Goal: Task Accomplishment & Management: Manage account settings

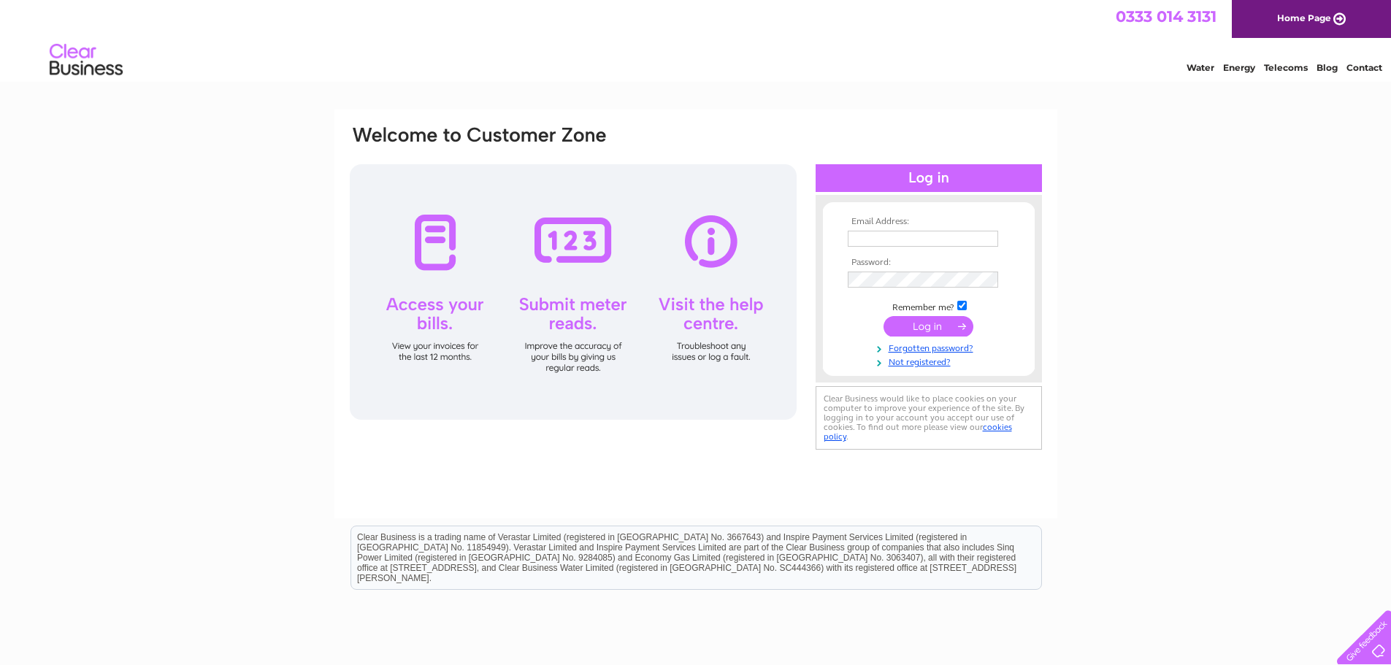
type input "[EMAIL_ADDRESS][DOMAIN_NAME]"
click at [923, 329] on input "submit" at bounding box center [929, 326] width 90 height 20
click at [946, 234] on input "[EMAIL_ADDRESS][DOMAIN_NAME]" at bounding box center [924, 240] width 152 height 18
click at [939, 361] on link "Forgotten password?" at bounding box center [931, 361] width 166 height 14
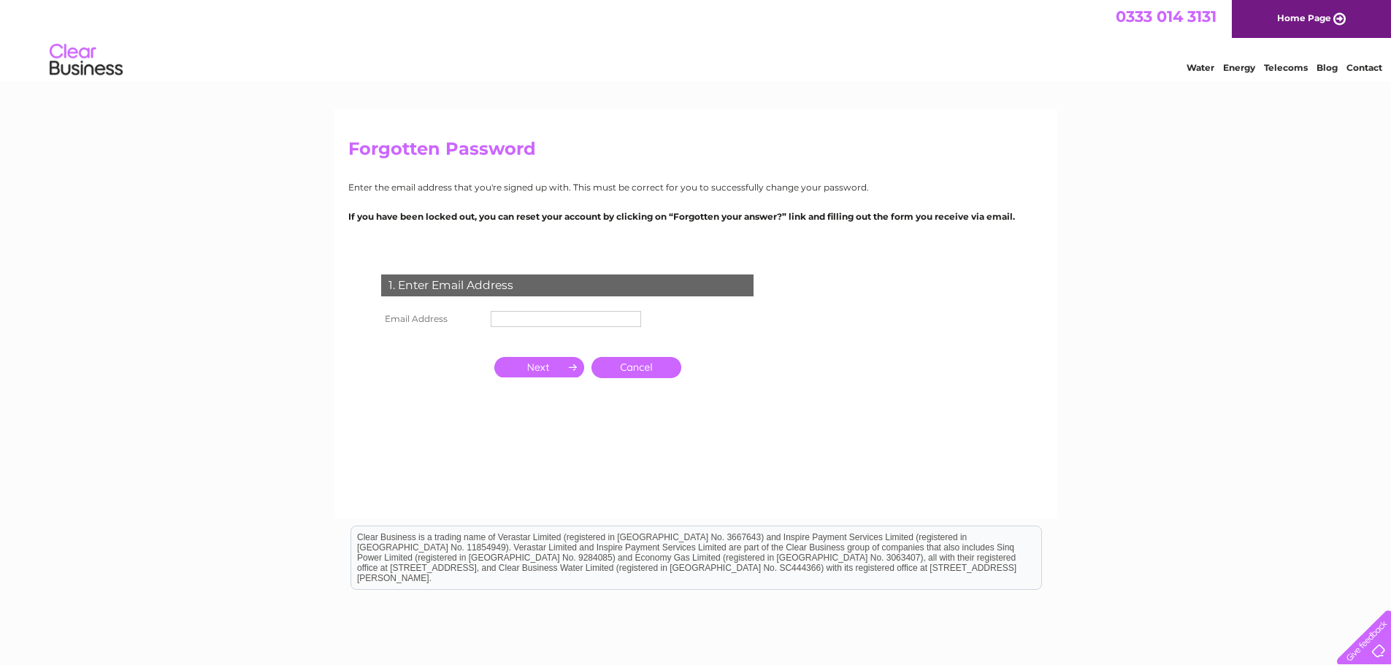
click at [535, 319] on input "text" at bounding box center [566, 319] width 150 height 16
type input "[EMAIL_ADDRESS][DOMAIN_NAME]"
click at [543, 367] on input "button" at bounding box center [539, 369] width 90 height 20
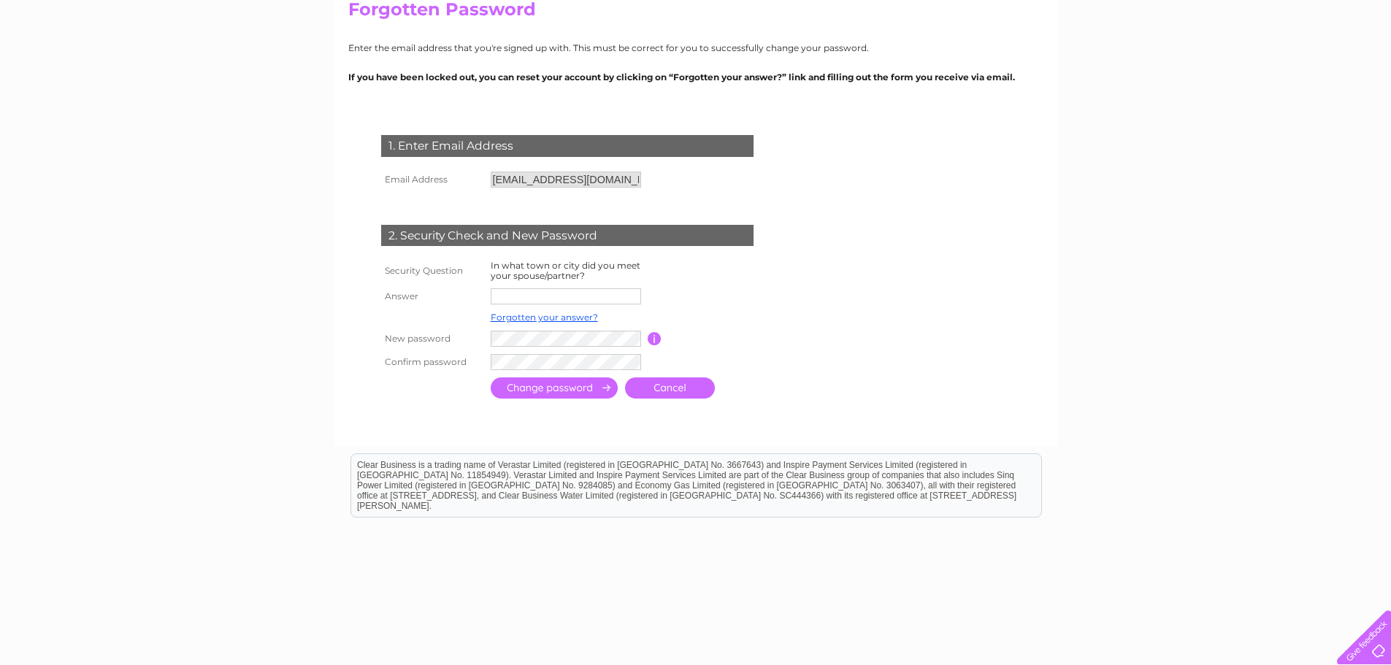
scroll to position [146, 0]
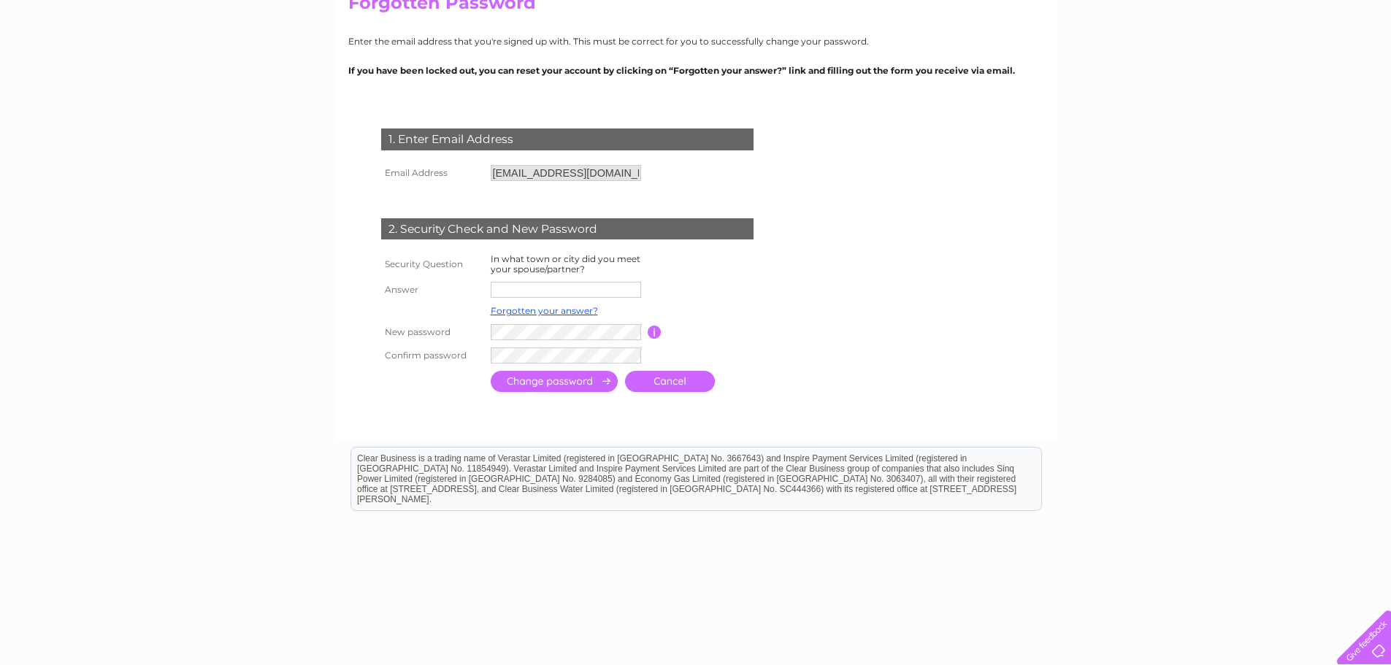
click at [538, 283] on input "text" at bounding box center [566, 290] width 150 height 16
type input "Carlisle"
drag, startPoint x: 868, startPoint y: 307, endPoint x: 860, endPoint y: 307, distance: 8.0
click at [868, 307] on form "1. Enter Email Address Email Address info@rwcu.co.uk Cancel" at bounding box center [695, 262] width 695 height 326
click at [557, 381] on input "submit" at bounding box center [554, 381] width 127 height 21
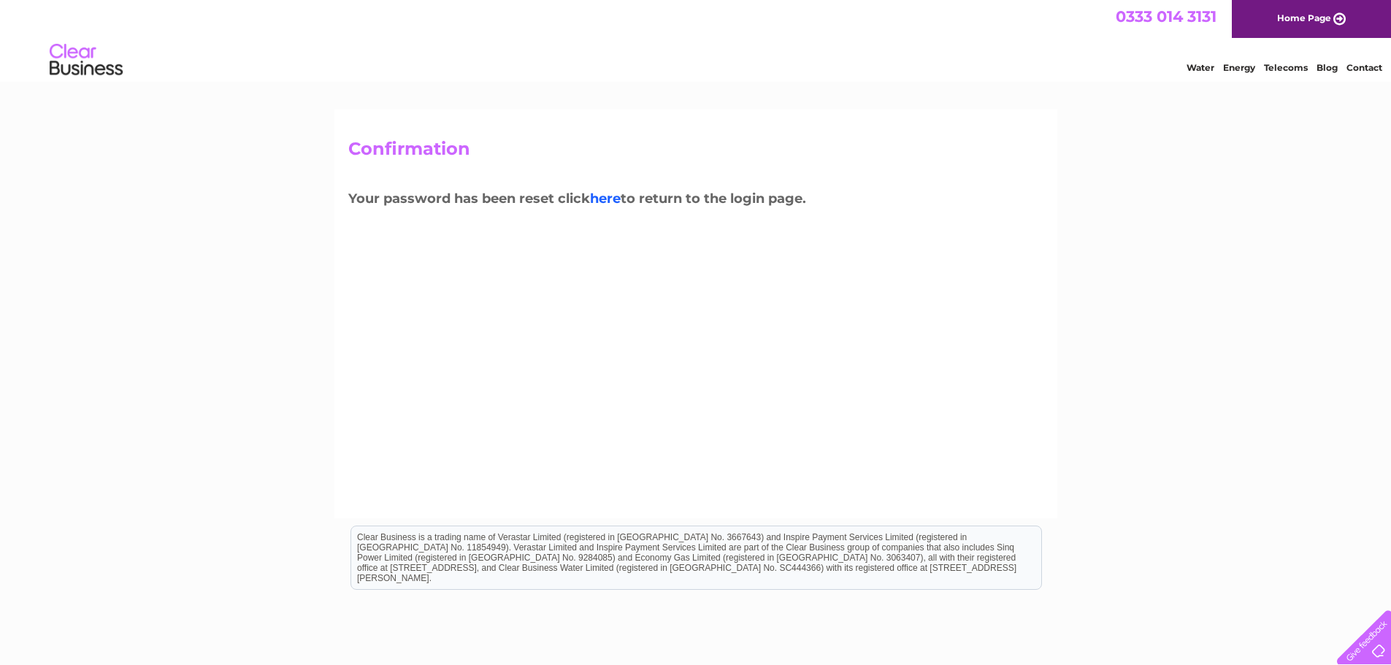
click at [612, 197] on link "here" at bounding box center [605, 199] width 31 height 16
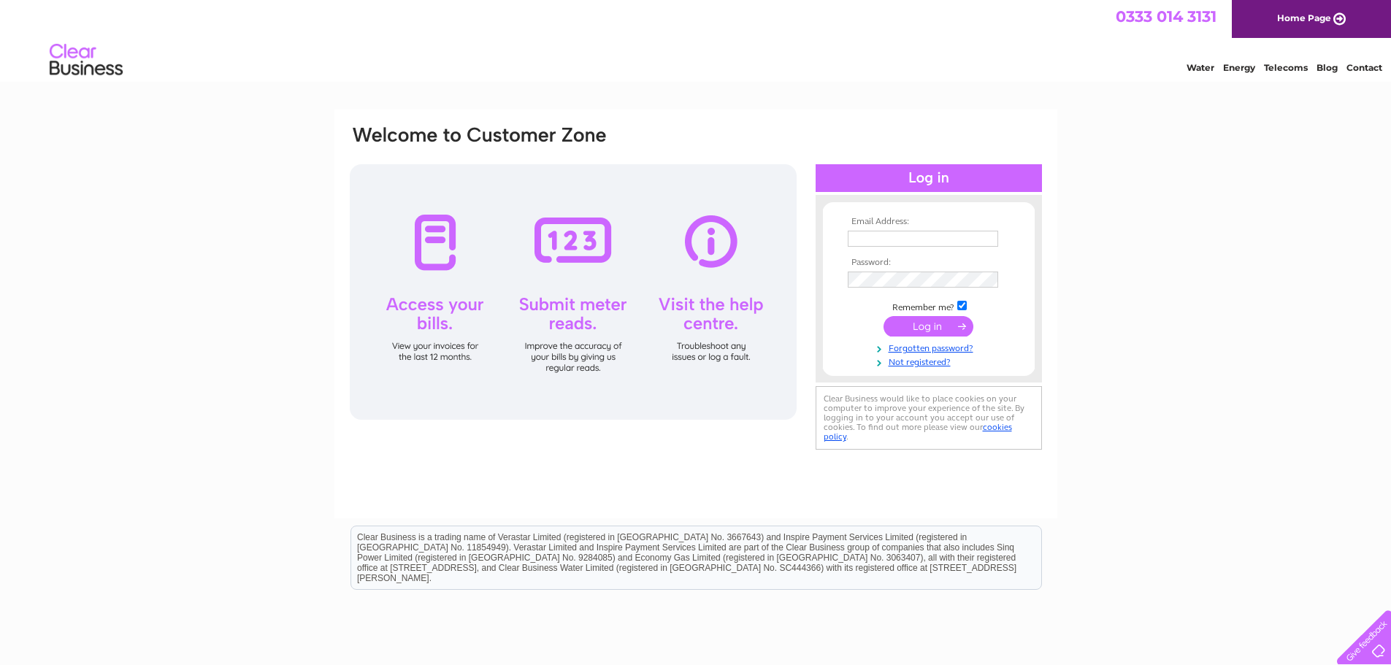
type input "info@rwcu.co.uk"
click at [950, 324] on input "submit" at bounding box center [929, 328] width 90 height 20
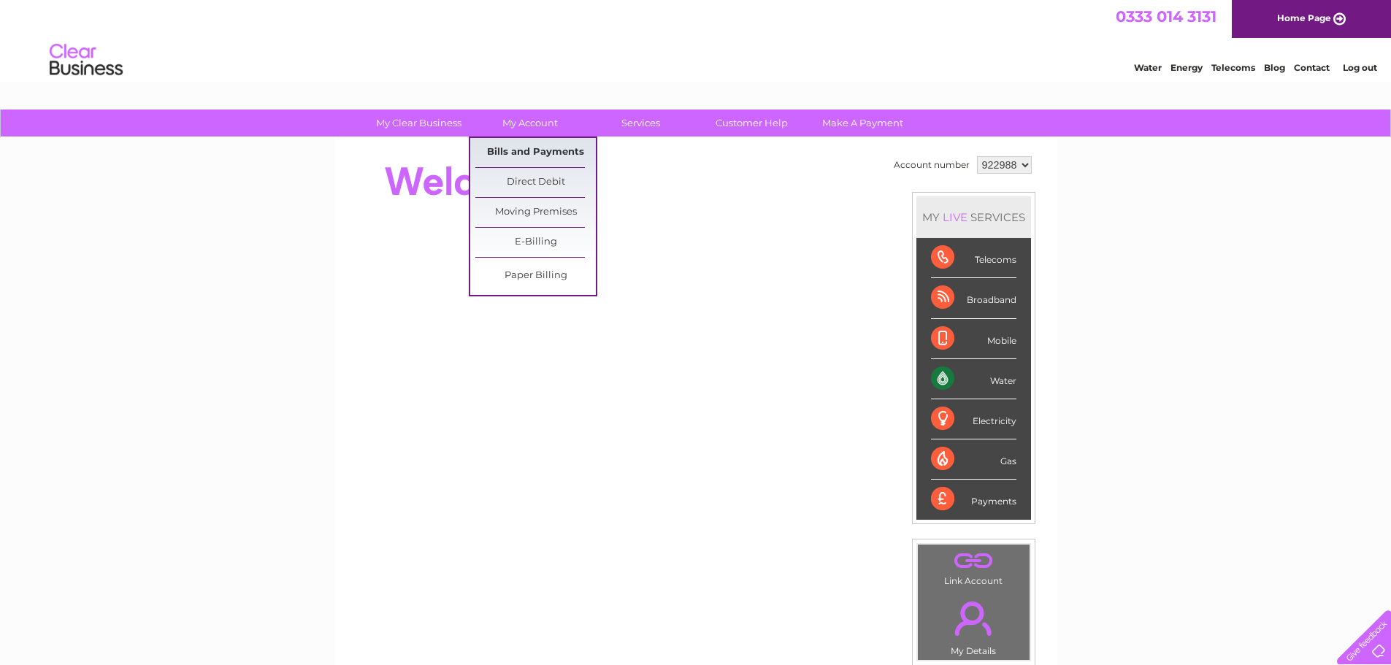
click at [533, 149] on link "Bills and Payments" at bounding box center [535, 152] width 121 height 29
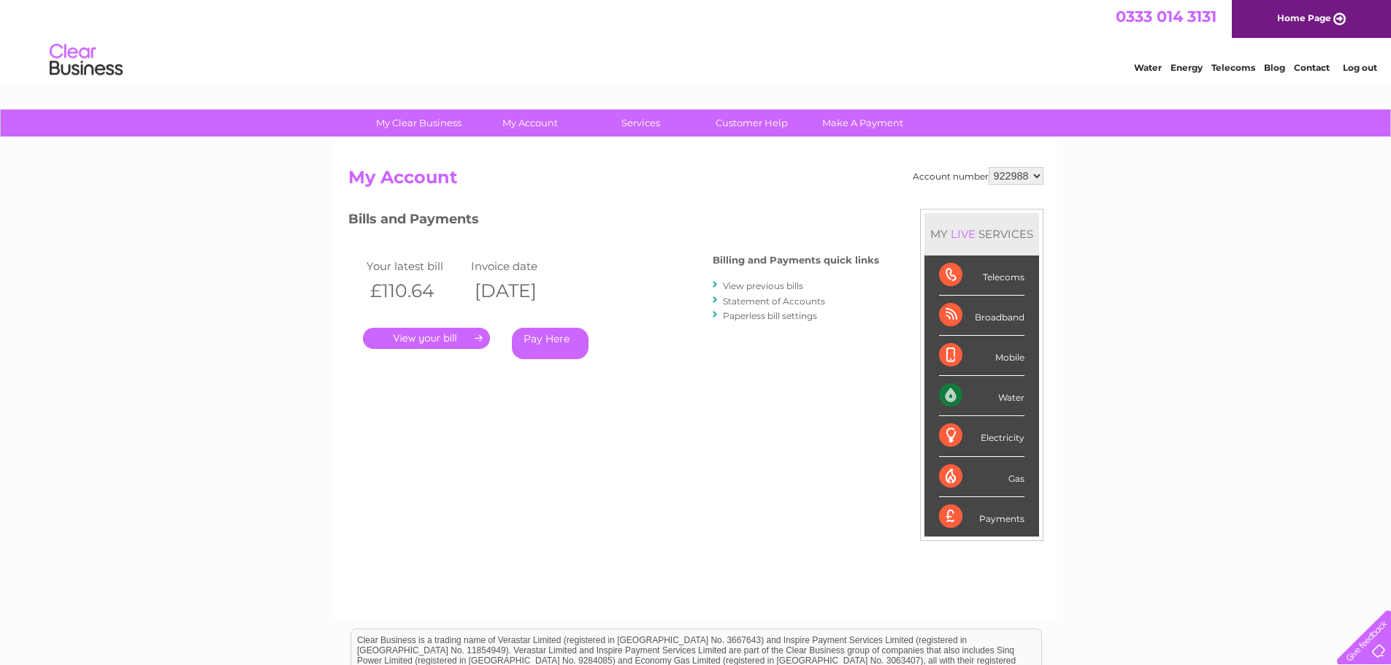
click at [433, 337] on link "." at bounding box center [426, 338] width 127 height 21
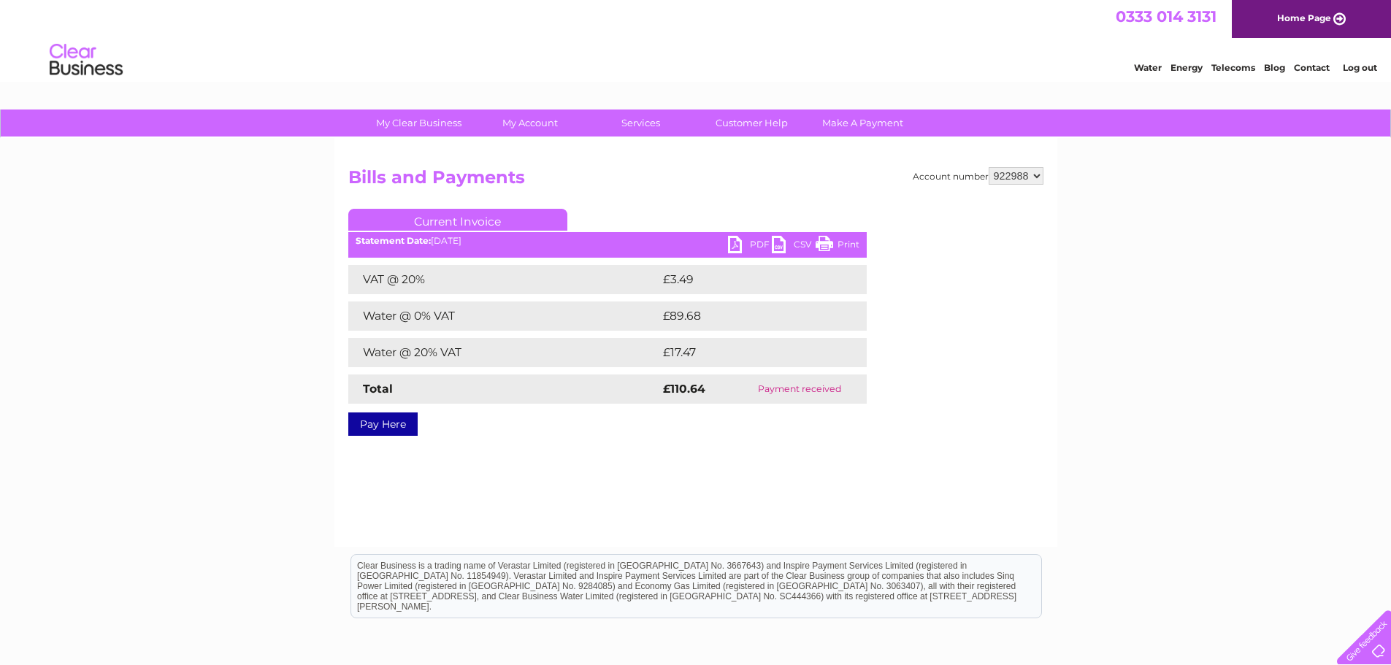
click at [759, 240] on link "PDF" at bounding box center [750, 246] width 44 height 21
